Goal: Information Seeking & Learning: Learn about a topic

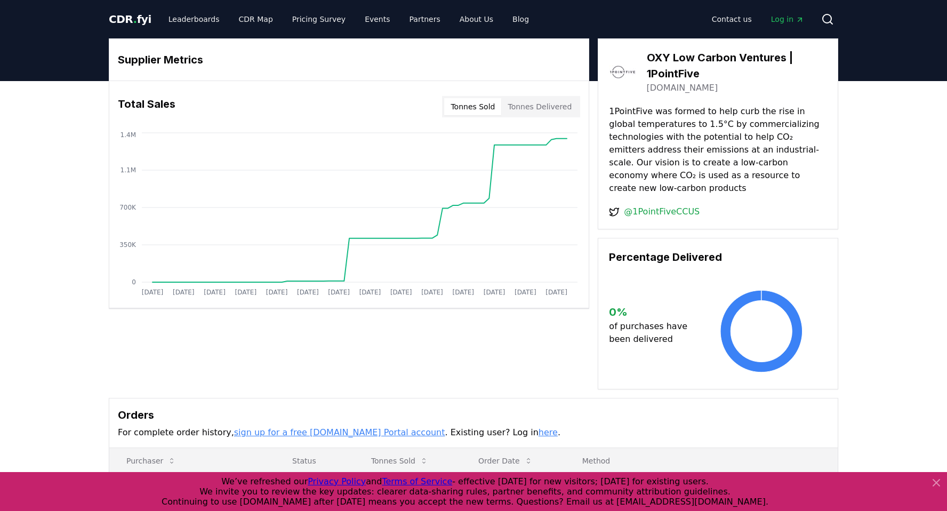
click at [616, 70] on img at bounding box center [622, 72] width 27 height 27
